Goal: Task Accomplishment & Management: Use online tool/utility

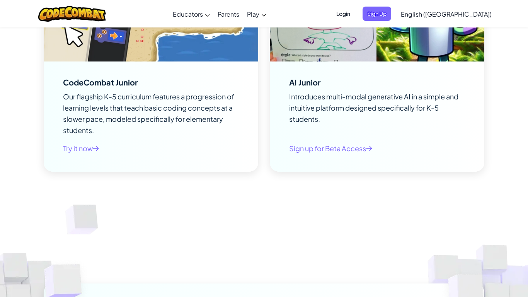
scroll to position [1886, 0]
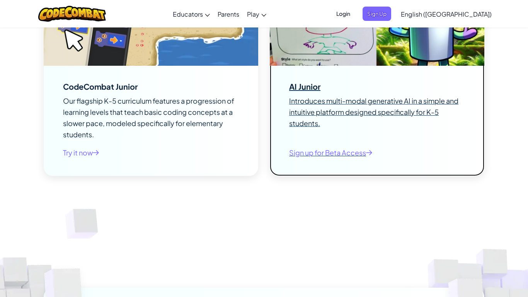
click at [270, 85] on div "AI Junior Introduces multi-modal generative AI in a simple and intuitive platfo…" at bounding box center [377, 121] width 214 height 110
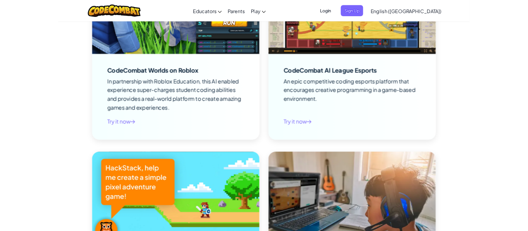
scroll to position [0, 0]
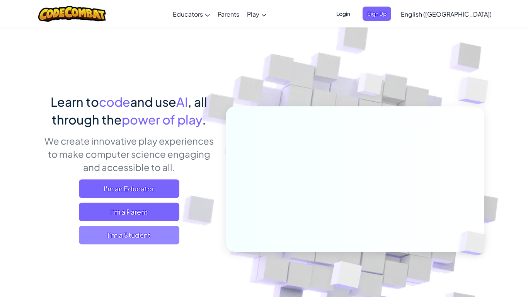
click at [143, 231] on span "I'm a Student" at bounding box center [129, 235] width 100 height 19
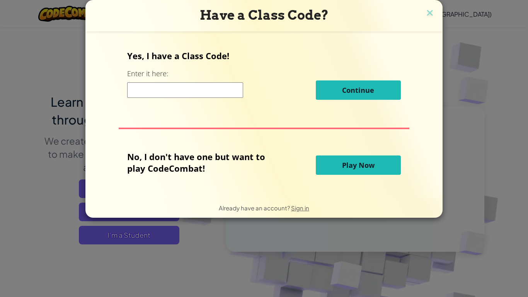
click at [342, 167] on span "Play Now" at bounding box center [358, 164] width 32 height 9
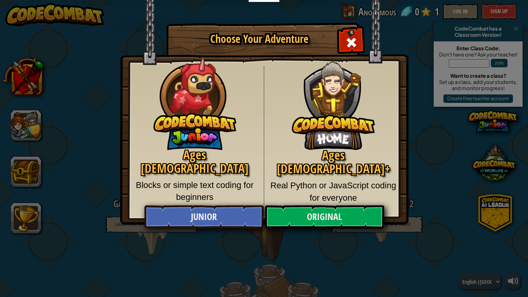
click at [340, 179] on p "Real Python or JavaScript coding for everyone" at bounding box center [333, 191] width 127 height 24
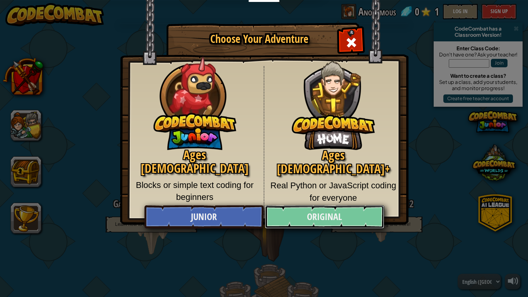
click at [311, 219] on link "Original" at bounding box center [324, 216] width 119 height 23
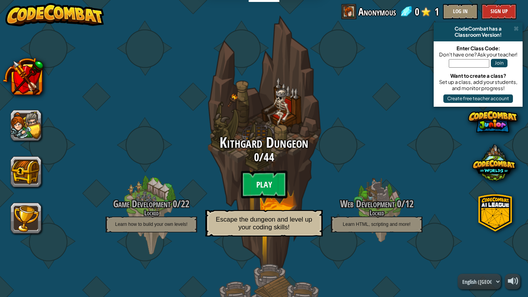
click at [271, 188] on btn "Play" at bounding box center [264, 184] width 46 height 28
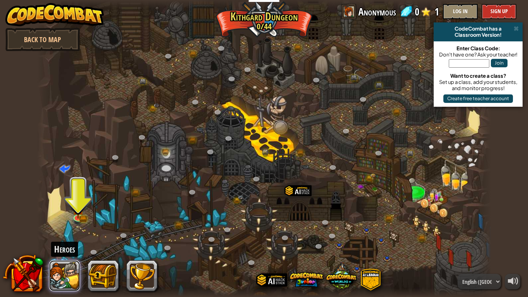
click at [63, 273] on button at bounding box center [64, 275] width 31 height 31
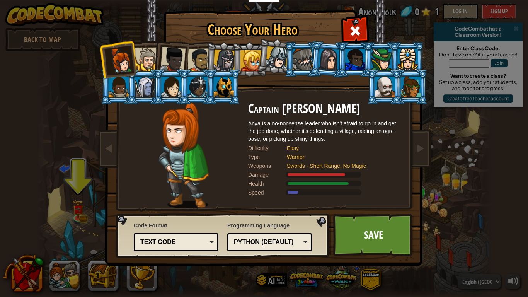
click at [170, 89] on div at bounding box center [171, 86] width 20 height 21
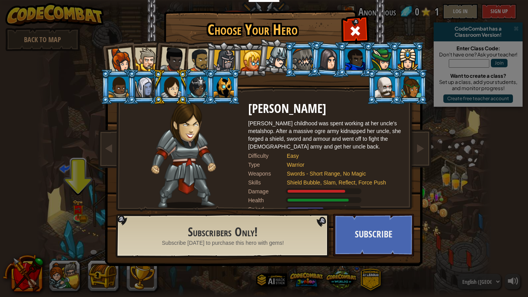
click at [149, 85] on div at bounding box center [145, 86] width 20 height 21
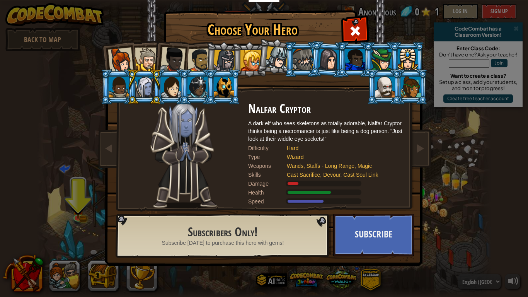
click at [124, 64] on div at bounding box center [120, 60] width 25 height 25
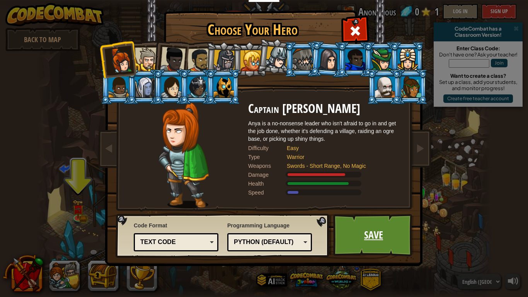
click at [374, 223] on link "Save" at bounding box center [373, 235] width 81 height 42
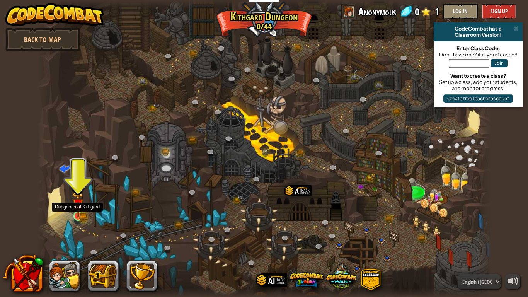
click at [79, 212] on img at bounding box center [78, 204] width 12 height 25
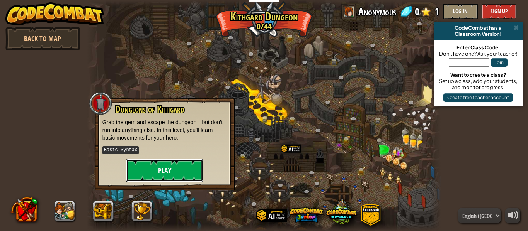
click at [147, 170] on button "Play" at bounding box center [164, 170] width 77 height 23
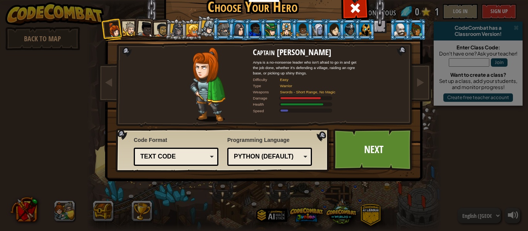
click at [283, 158] on div "Python (Default)" at bounding box center [267, 157] width 67 height 9
click at [187, 156] on div "Text code" at bounding box center [173, 157] width 67 height 9
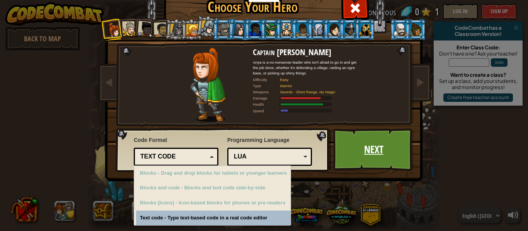
click at [389, 152] on link "Next" at bounding box center [373, 150] width 81 height 42
